Goal: Transaction & Acquisition: Purchase product/service

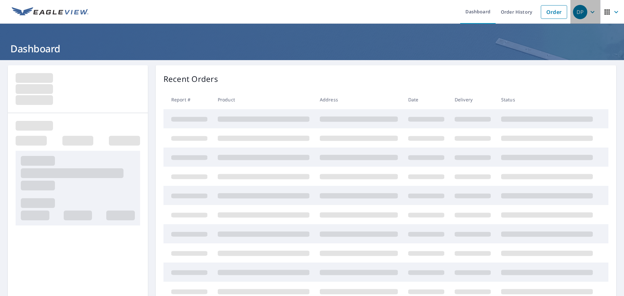
click at [581, 14] on div "DP" at bounding box center [580, 12] width 14 height 14
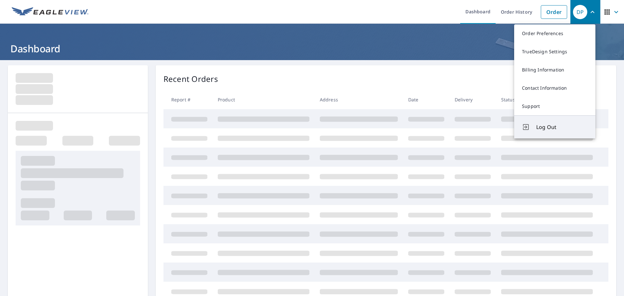
click at [541, 127] on span "Log Out" at bounding box center [562, 127] width 51 height 8
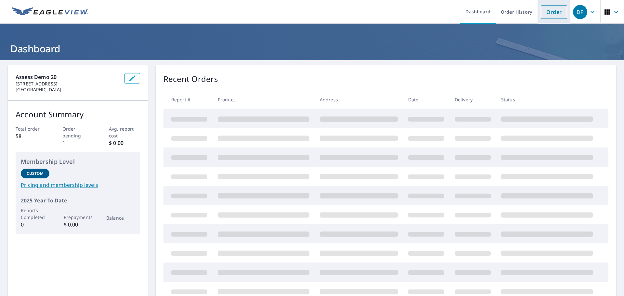
click at [552, 11] on link "Order" at bounding box center [554, 12] width 26 height 14
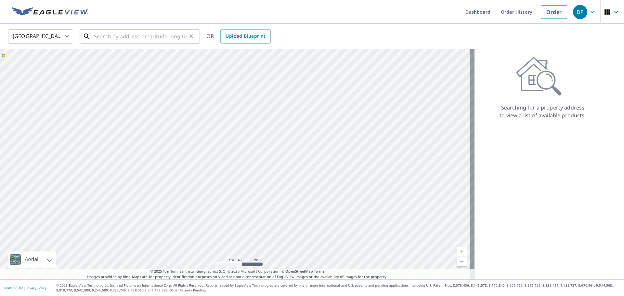
click at [110, 38] on input "text" at bounding box center [140, 36] width 93 height 18
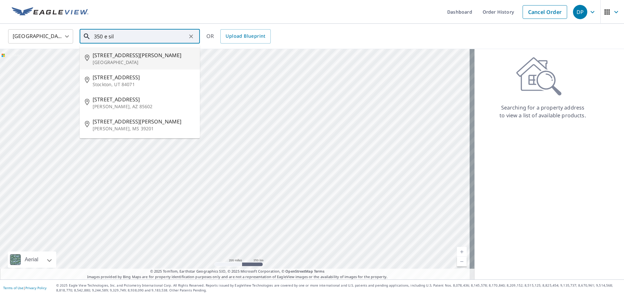
click at [108, 60] on p "Long Beach, CA 90805" at bounding box center [144, 62] width 102 height 7
type input "350 E Silva St Long Beach, CA 90805"
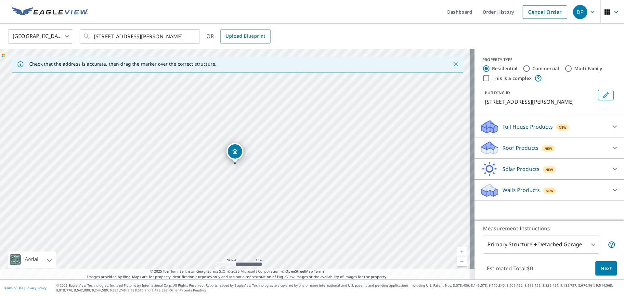
click at [588, 150] on div "Roof Products New" at bounding box center [543, 147] width 127 height 15
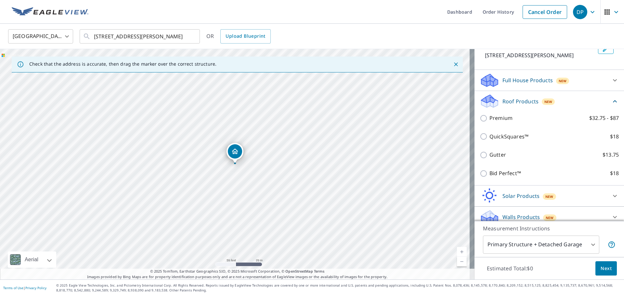
scroll to position [53, 0]
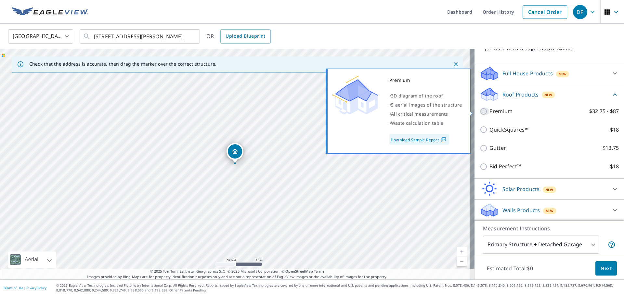
click at [480, 112] on input "Premium $32.75 - $87" at bounding box center [485, 112] width 10 height 8
checkbox input "true"
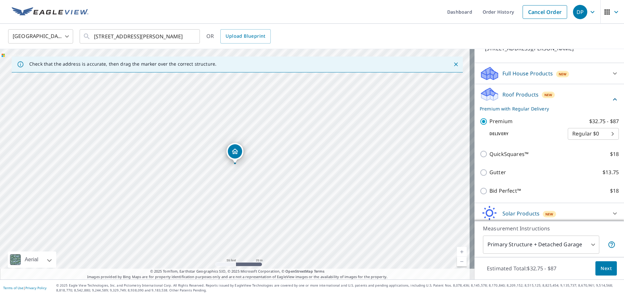
click at [602, 268] on span "Next" at bounding box center [606, 269] width 11 height 8
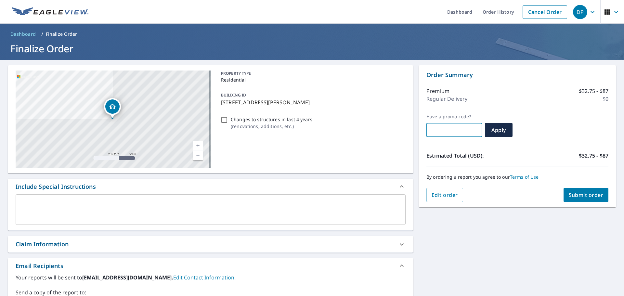
click at [438, 127] on input "text" at bounding box center [455, 130] width 56 height 18
paste input "OCPR-L7C6T-YBGA7"
click at [493, 134] on button "Apply" at bounding box center [499, 130] width 28 height 14
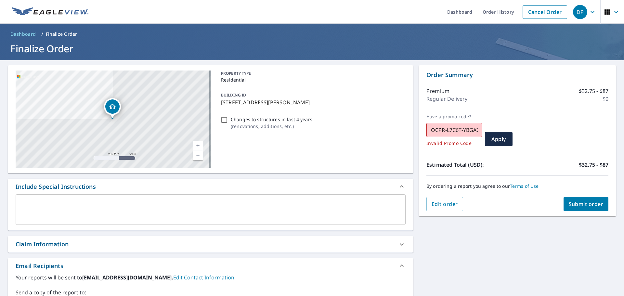
click at [509, 110] on div "Premium $32.75 - $87 Regular Delivery $0" at bounding box center [518, 96] width 182 height 34
click at [462, 134] on input "OCPR-L7C6T-YBGA7" at bounding box center [455, 130] width 56 height 18
click at [476, 128] on input "OCPR-L7C6T-YBGA7" at bounding box center [455, 130] width 56 height 18
click at [475, 128] on input "OCPR-L7C6T-YBGA7" at bounding box center [455, 130] width 56 height 18
type input "7"
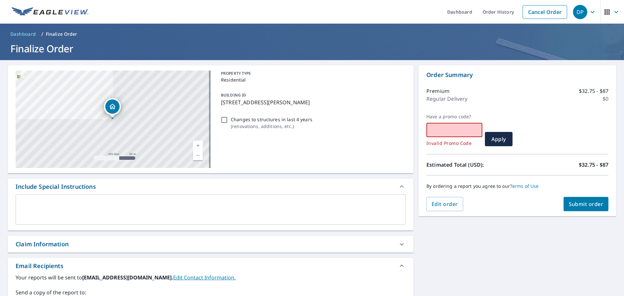
paste input "MAR-BWK14-4PJWR"
type input "MAR-BWK14-4PJWR"
click at [499, 138] on span "Apply" at bounding box center [498, 139] width 17 height 7
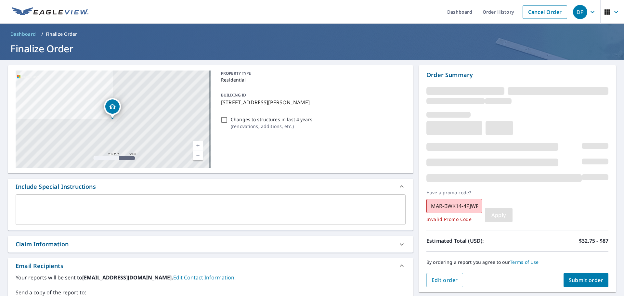
click at [500, 217] on span "Apply" at bounding box center [498, 215] width 17 height 7
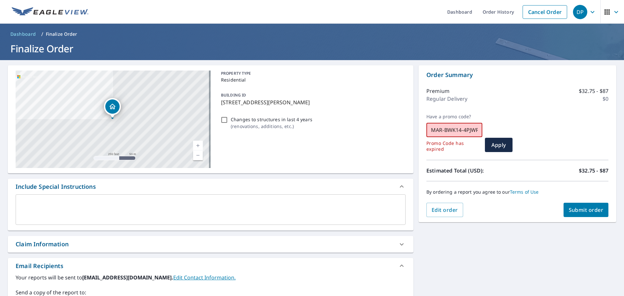
click at [427, 131] on input "MAR-BWK14-4PJWR" at bounding box center [455, 130] width 56 height 18
drag, startPoint x: 427, startPoint y: 131, endPoint x: 509, endPoint y: 129, distance: 82.3
click at [509, 129] on div "Have a promo code? MAR-BWK14-4PJWR ​ Promo Code has expired Apply" at bounding box center [518, 133] width 182 height 38
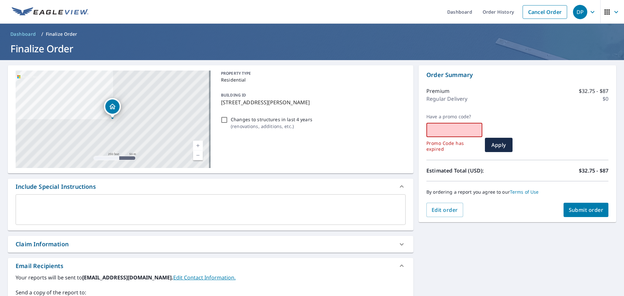
click at [454, 130] on input "text" at bounding box center [455, 130] width 56 height 18
paste input "MAR-7BM2E-9877B"
click at [496, 144] on span "Apply" at bounding box center [498, 144] width 17 height 7
click at [469, 130] on input "MAR-7BM2E-9877B" at bounding box center [455, 130] width 56 height 18
click at [475, 131] on input "MAR-7BM2E-9877B" at bounding box center [455, 130] width 56 height 18
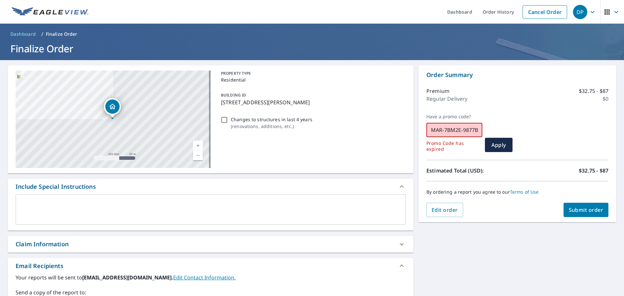
click at [475, 129] on input "MAR-7BM2E-9877B" at bounding box center [455, 130] width 56 height 18
click at [474, 130] on input "MAR-7BM2E-9877B" at bounding box center [455, 130] width 56 height 18
click at [474, 133] on input "MAR-7BM2E-9877B" at bounding box center [455, 130] width 56 height 18
drag, startPoint x: 428, startPoint y: 129, endPoint x: 513, endPoint y: 128, distance: 84.6
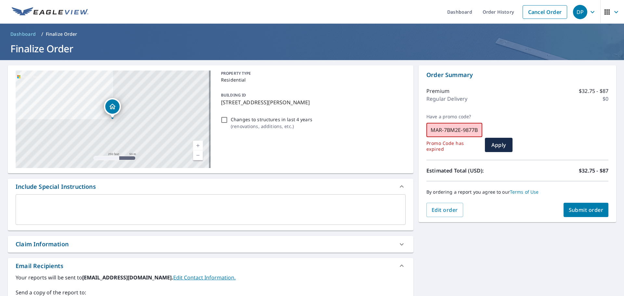
click at [513, 128] on div "Have a promo code? MAR-7BM2E-9877B ​ Promo Code has expired Apply" at bounding box center [518, 133] width 182 height 38
paste input "Y25-2WXHV-T1F2R"
type input "MY25-2WXHV-T1F2R"
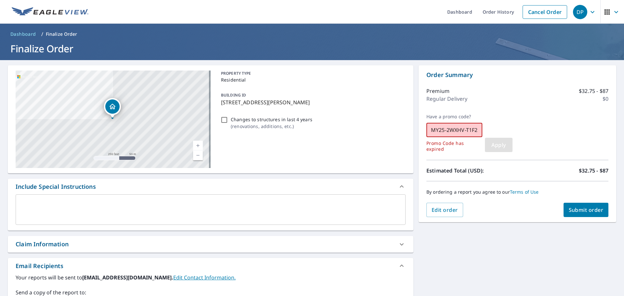
click at [494, 146] on span "Apply" at bounding box center [498, 144] width 17 height 7
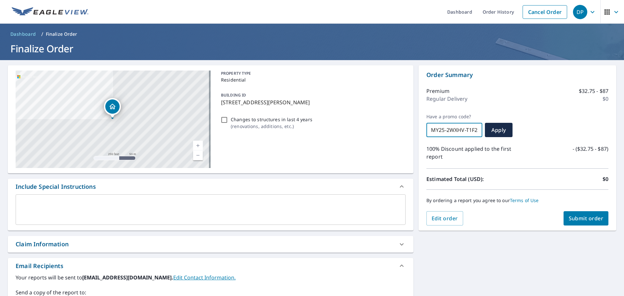
drag, startPoint x: 474, startPoint y: 130, endPoint x: 413, endPoint y: 127, distance: 60.9
click at [413, 127] on div "350 E Silva St Long Beach, CA 90805 Aerial Road A standard road map Aerial A de…" at bounding box center [312, 232] width 624 height 345
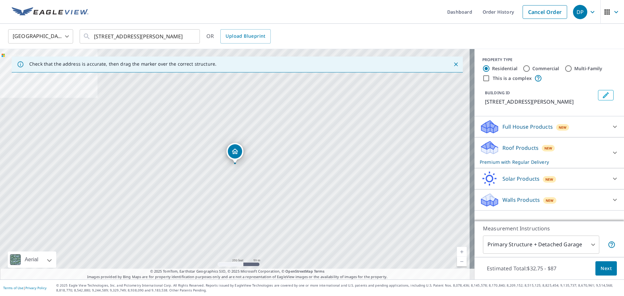
click at [542, 126] on p "Full House Products" at bounding box center [528, 127] width 50 height 8
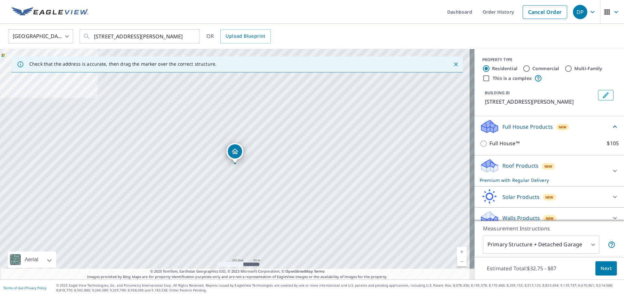
click at [541, 126] on p "Full House Products" at bounding box center [528, 127] width 50 height 8
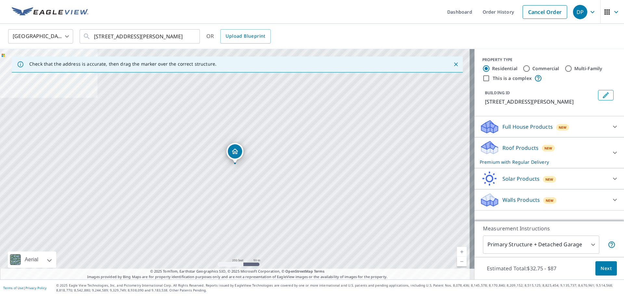
click at [529, 147] on p "Roof Products" at bounding box center [521, 148] width 36 height 8
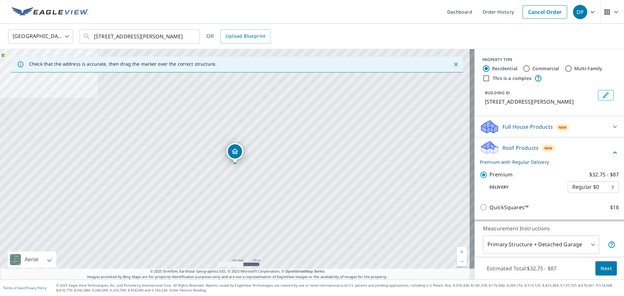
click at [604, 271] on span "Next" at bounding box center [606, 269] width 11 height 8
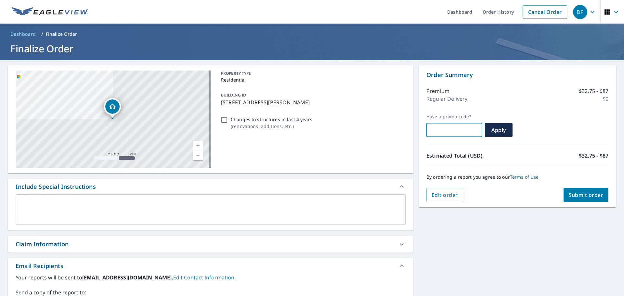
click at [446, 131] on input "text" at bounding box center [455, 130] width 56 height 18
paste input "MY25-H4TLK-1XHJN"
type input "MY25-H4TLK-1XHJN"
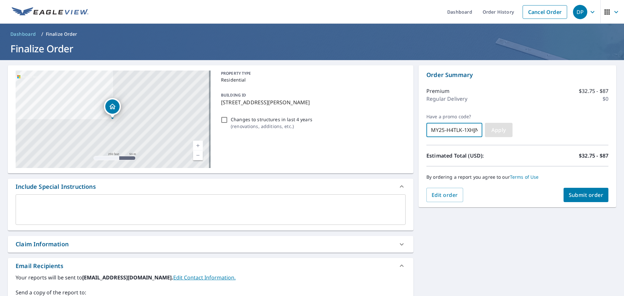
click at [490, 132] on span "Apply" at bounding box center [498, 130] width 17 height 7
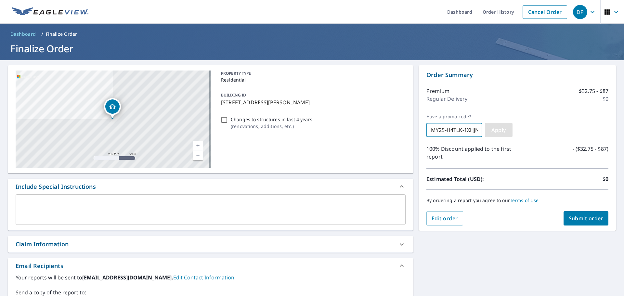
scroll to position [0, 2]
drag, startPoint x: 427, startPoint y: 130, endPoint x: 494, endPoint y: 132, distance: 67.0
click at [494, 132] on div "Have a promo code? MY25-H4TLK-1XHJN ​ Apply" at bounding box center [518, 125] width 182 height 23
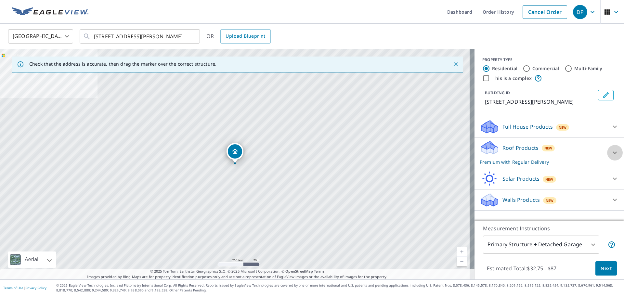
click at [611, 153] on icon at bounding box center [615, 153] width 8 height 8
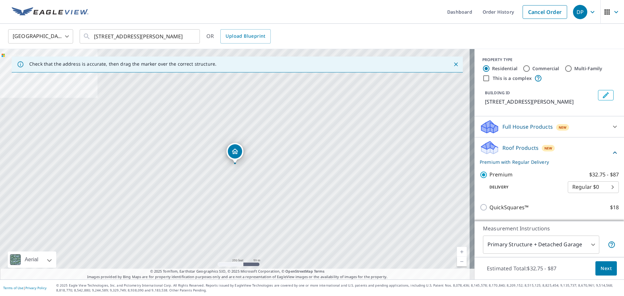
click at [602, 270] on span "Next" at bounding box center [606, 269] width 11 height 8
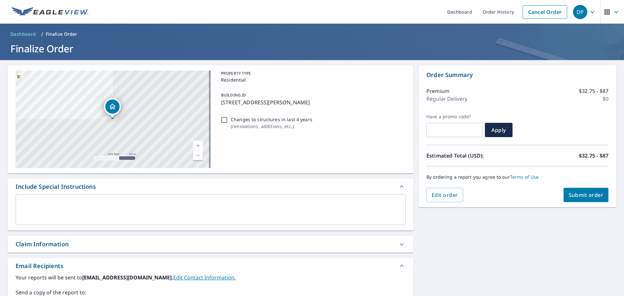
click at [461, 133] on input "text" at bounding box center [455, 130] width 56 height 18
paste input "MY25-SMPTC-3XXNB"
type input "MY25-SMPTC-3XXNB"
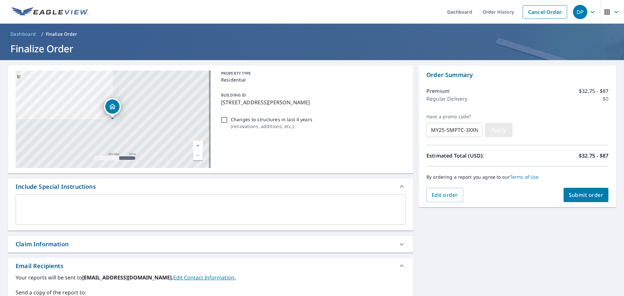
click at [497, 130] on span "Apply" at bounding box center [498, 130] width 17 height 7
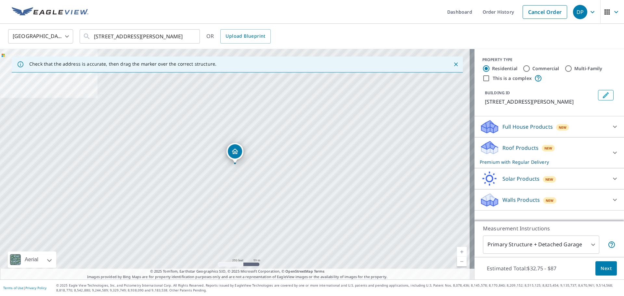
click at [582, 156] on div "Roof Products New Premium with Regular Delivery" at bounding box center [543, 152] width 127 height 25
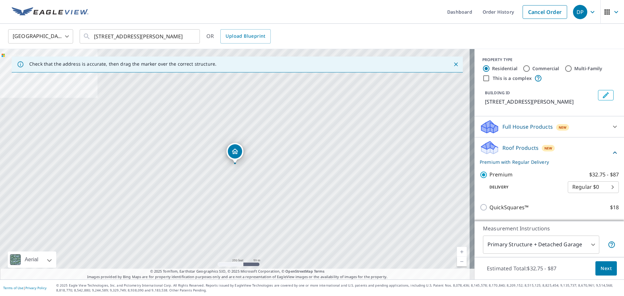
click at [603, 268] on span "Next" at bounding box center [606, 269] width 11 height 8
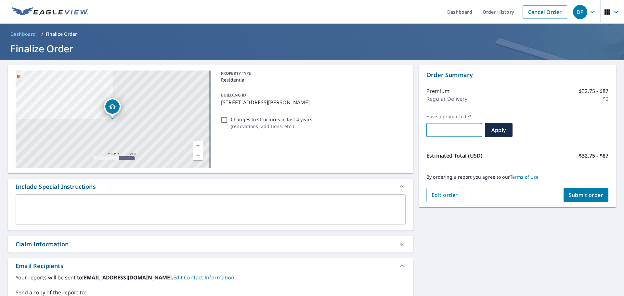
click at [453, 127] on input "text" at bounding box center [455, 130] width 56 height 18
paste input "MY25-K5MRW-A6FX4"
type input "MY25-K5MRW-A6FX4"
click at [493, 132] on span "Apply" at bounding box center [498, 130] width 17 height 7
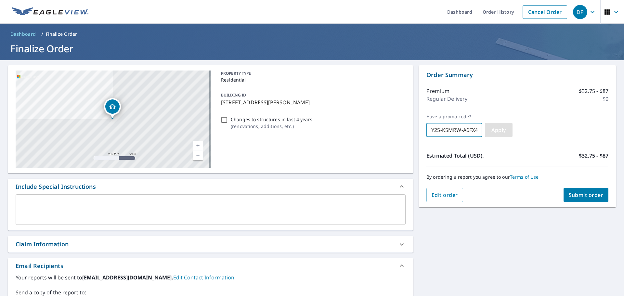
scroll to position [0, 0]
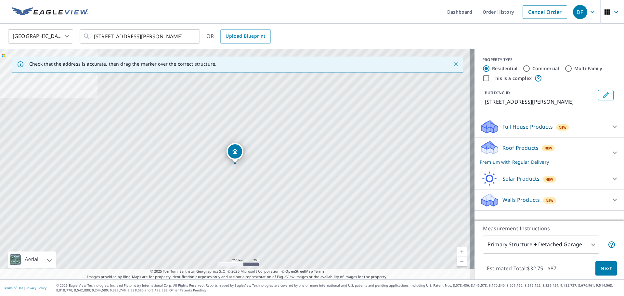
click at [527, 146] on p "Roof Products" at bounding box center [521, 148] width 36 height 8
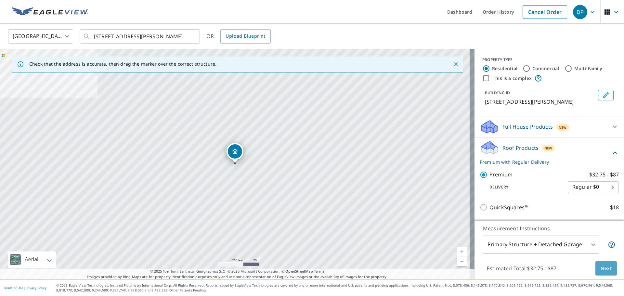
click at [601, 269] on span "Next" at bounding box center [606, 269] width 11 height 8
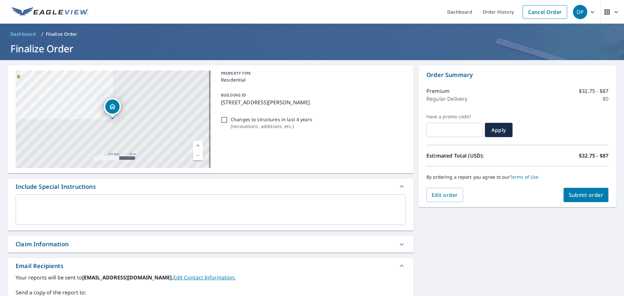
click at [446, 132] on input "text" at bounding box center [455, 130] width 56 height 18
paste input "MY25-JJ7KD-9YNYZ"
type input "MY25-JJ7KD-9YNYZ"
click at [493, 131] on span "Apply" at bounding box center [498, 130] width 17 height 7
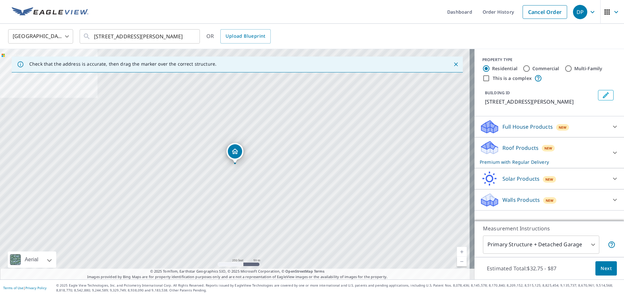
click at [589, 13] on icon "button" at bounding box center [593, 12] width 8 height 8
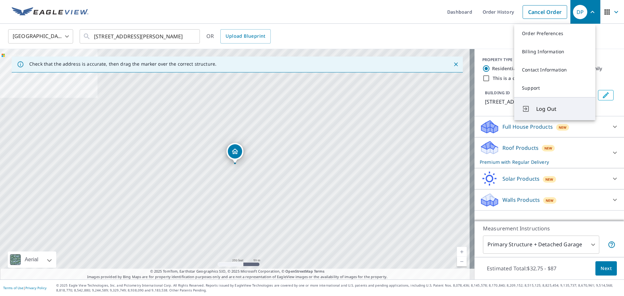
click at [551, 116] on button "Log Out" at bounding box center [554, 108] width 81 height 23
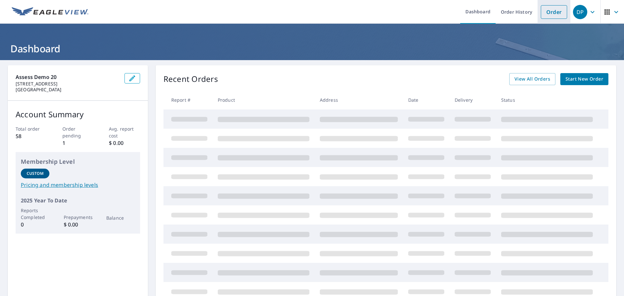
click at [551, 14] on link "Order" at bounding box center [554, 12] width 26 height 14
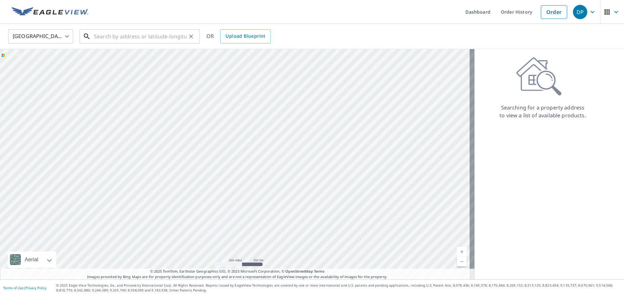
click at [164, 34] on input "text" at bounding box center [140, 36] width 93 height 18
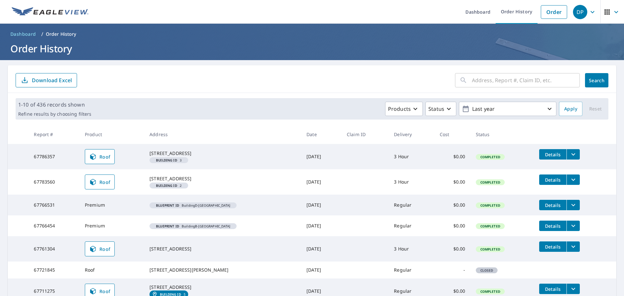
click at [100, 186] on span "Roof" at bounding box center [99, 182] width 21 height 8
click at [561, 14] on link "Order" at bounding box center [554, 12] width 26 height 14
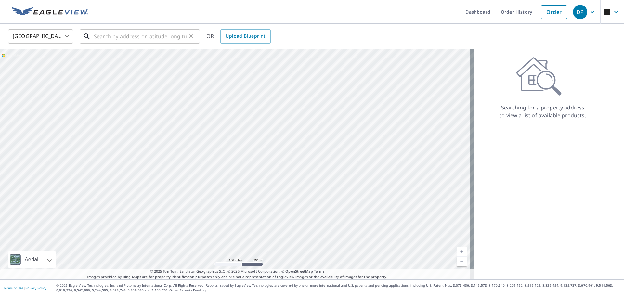
click at [158, 36] on input "text" at bounding box center [140, 36] width 93 height 18
paste input "[STREET_ADDRESS][PERSON_NAME]"
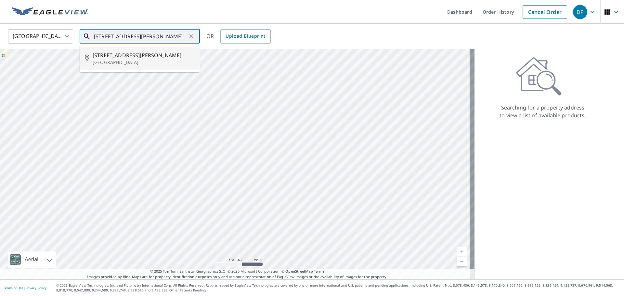
click at [135, 64] on p "[GEOGRAPHIC_DATA]" at bounding box center [144, 62] width 102 height 7
type input "[STREET_ADDRESS][PERSON_NAME]"
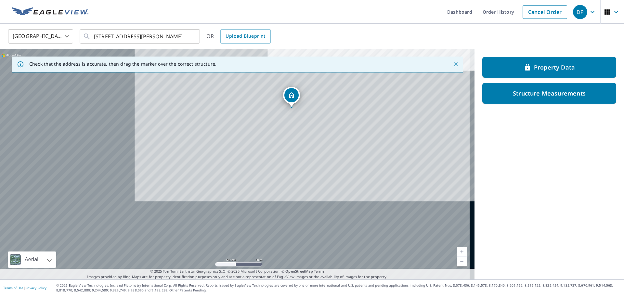
drag, startPoint x: 253, startPoint y: 156, endPoint x: 337, endPoint y: 64, distance: 124.1
click at [337, 64] on div "Check that the address is accurate, then drag the marker over the correct struc…" at bounding box center [237, 164] width 475 height 231
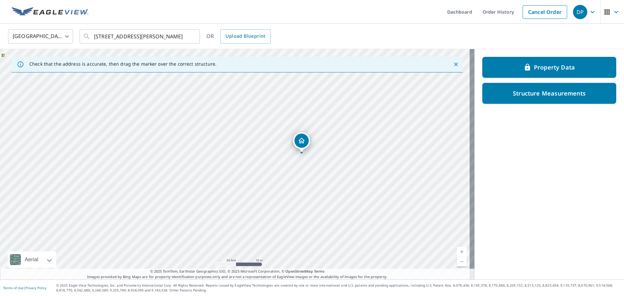
click at [320, 145] on div "[STREET_ADDRESS][PERSON_NAME]" at bounding box center [237, 164] width 475 height 231
drag, startPoint x: 237, startPoint y: 151, endPoint x: 226, endPoint y: 161, distance: 14.5
